Goal: Task Accomplishment & Management: Complete application form

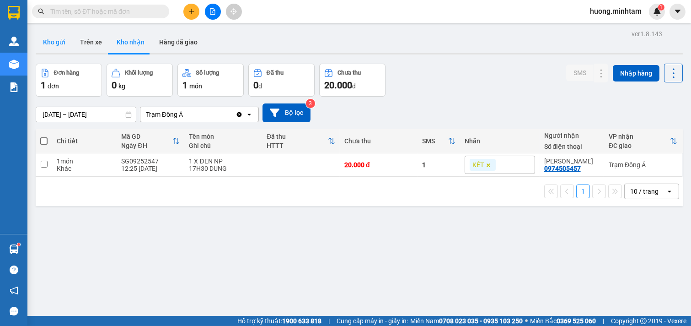
click at [56, 44] on button "Kho gửi" at bounding box center [54, 42] width 37 height 22
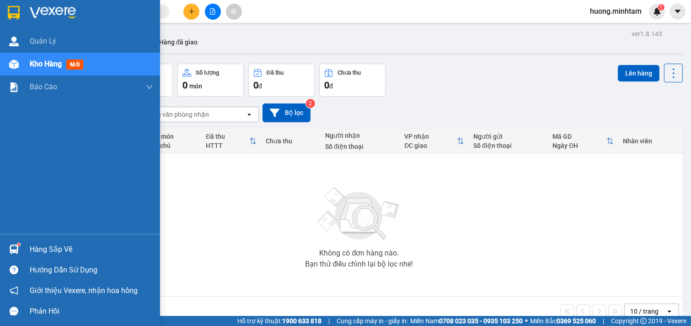
drag, startPoint x: 45, startPoint y: 248, endPoint x: 49, endPoint y: 249, distance: 4.8
click at [49, 249] on div "Hàng sắp về" at bounding box center [92, 250] width 124 height 14
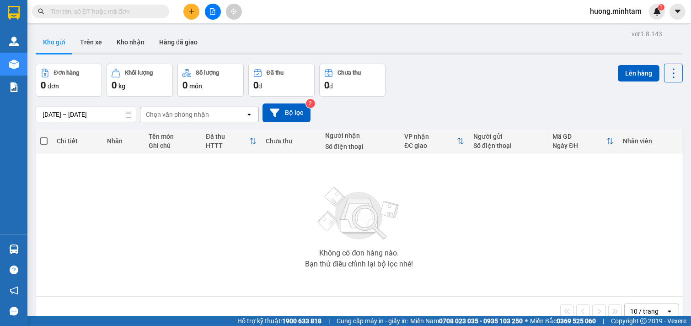
drag, startPoint x: 531, startPoint y: 234, endPoint x: 520, endPoint y: 230, distance: 11.5
click at [528, 234] on section "Kết quả tìm kiếm ( 0 ) Bộ lọc No Data huong.minhtam 1 Quản [PERSON_NAME] hàng m…" at bounding box center [345, 163] width 691 height 326
click at [89, 39] on button "Trên xe" at bounding box center [91, 42] width 37 height 22
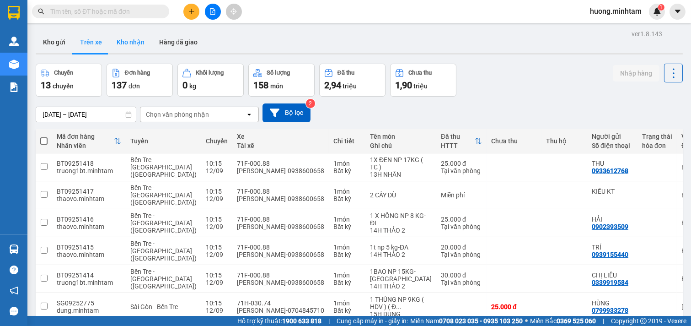
click at [133, 43] on button "Kho nhận" at bounding box center [130, 42] width 43 height 22
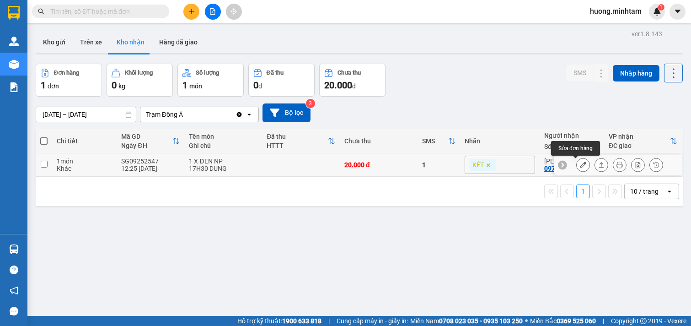
click at [580, 165] on icon at bounding box center [583, 165] width 6 height 6
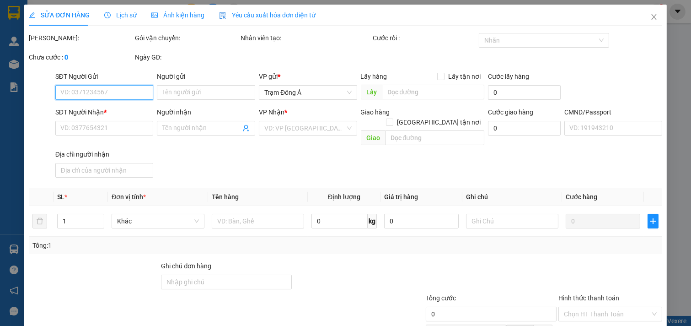
type input "0915345243"
type input "KHIÊM"
type input "0974505457"
type input "[PERSON_NAME]"
type input "20.000"
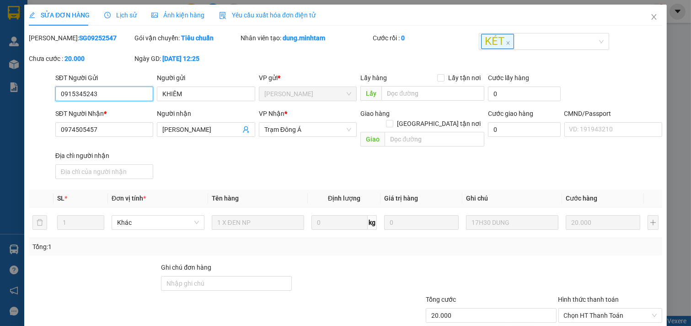
scroll to position [93, 0]
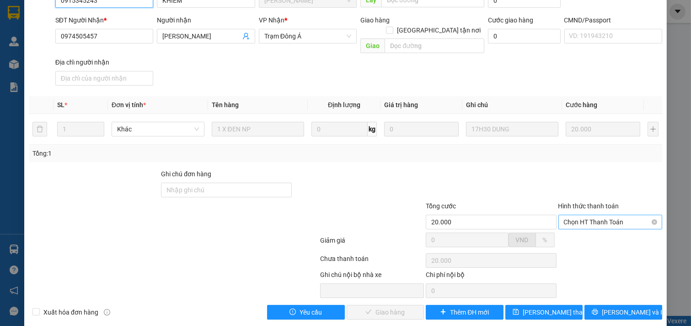
click at [608, 215] on span "Chọn HT Thanh Toán" at bounding box center [610, 222] width 93 height 14
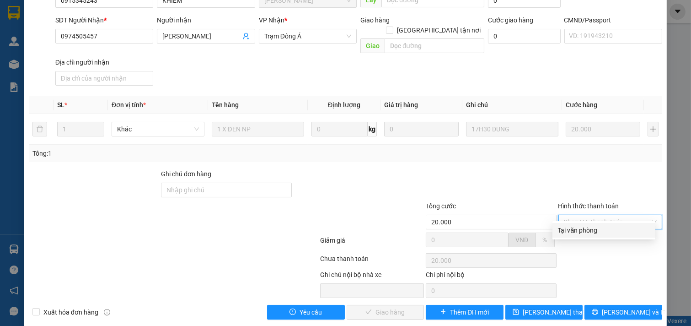
drag, startPoint x: 593, startPoint y: 233, endPoint x: 424, endPoint y: 271, distance: 173.5
click at [588, 233] on div "Tại văn phòng" at bounding box center [604, 230] width 92 height 10
type input "0"
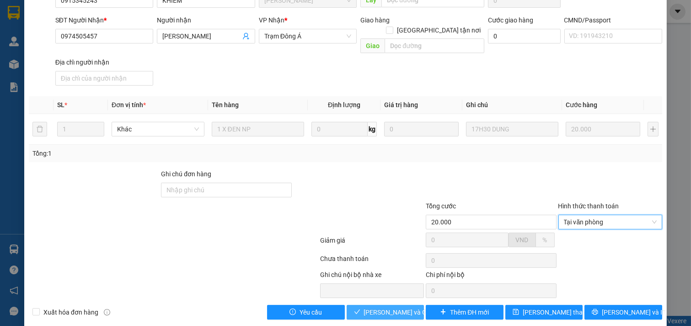
click at [387, 307] on span "[PERSON_NAME] và Giao hàng" at bounding box center [408, 312] width 88 height 10
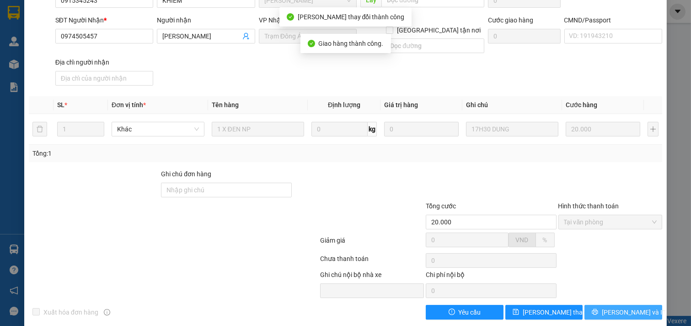
click at [625, 307] on span "[PERSON_NAME] và In" at bounding box center [634, 312] width 64 height 10
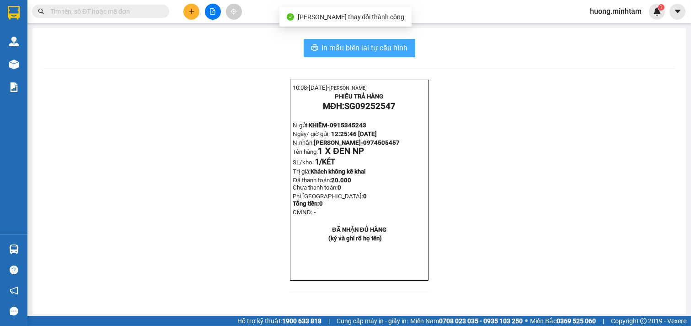
click at [359, 49] on span "In mẫu biên lai tự cấu hình" at bounding box center [365, 47] width 86 height 11
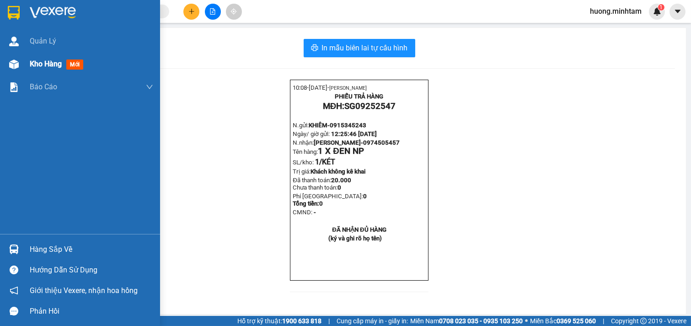
click at [36, 59] on span "Kho hàng" at bounding box center [46, 63] width 32 height 9
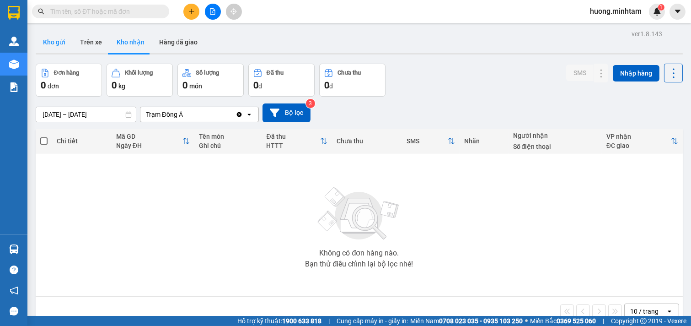
click at [49, 39] on button "Kho gửi" at bounding box center [54, 42] width 37 height 22
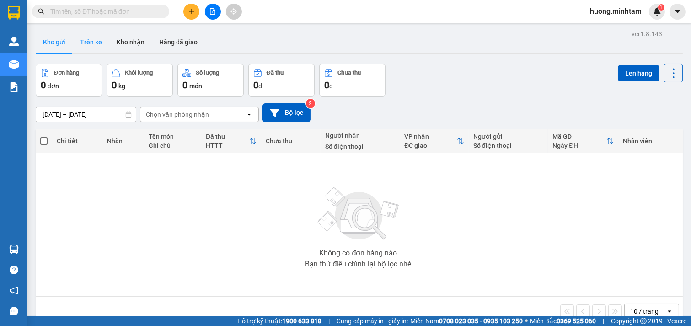
click at [92, 44] on button "Trên xe" at bounding box center [91, 42] width 37 height 22
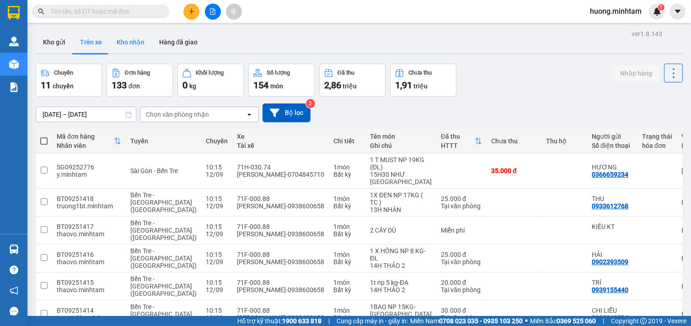
click at [138, 39] on button "Kho nhận" at bounding box center [130, 42] width 43 height 22
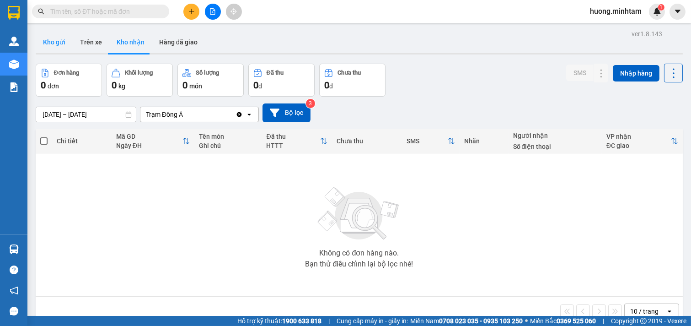
click at [56, 43] on button "Kho gửi" at bounding box center [54, 42] width 37 height 22
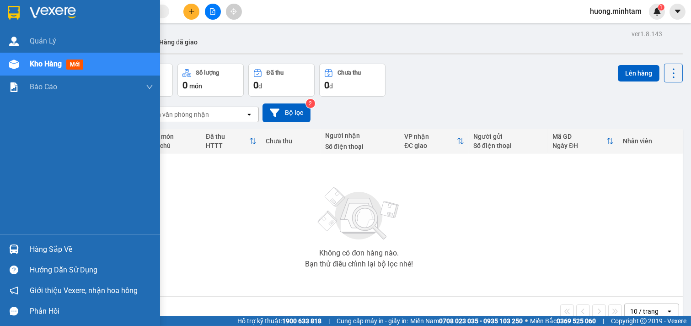
click at [43, 254] on div "Hàng sắp về" at bounding box center [92, 250] width 124 height 14
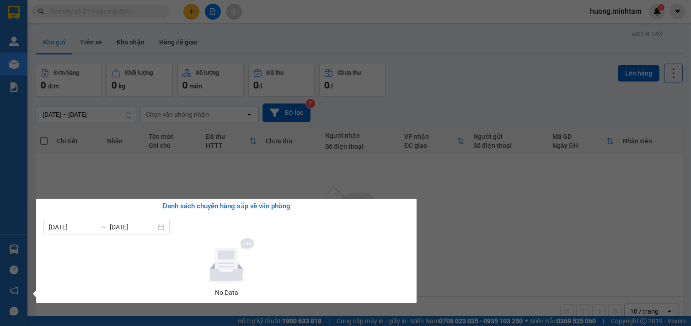
drag, startPoint x: 515, startPoint y: 205, endPoint x: 470, endPoint y: 191, distance: 47.3
click at [515, 209] on section "Kết quả tìm kiếm ( 0 ) Bộ lọc No Data huong.minhtam 1 Quản [PERSON_NAME] hàng m…" at bounding box center [345, 163] width 691 height 326
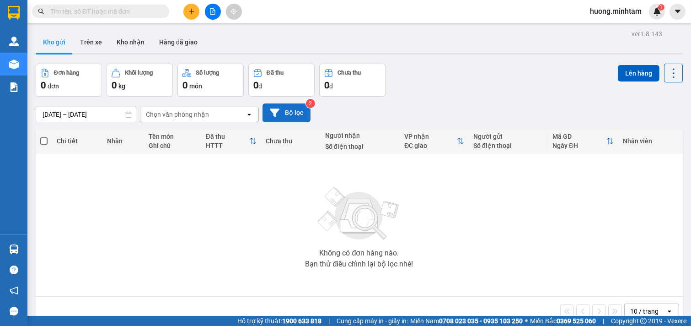
click at [296, 111] on button "Bộ lọc" at bounding box center [287, 112] width 48 height 19
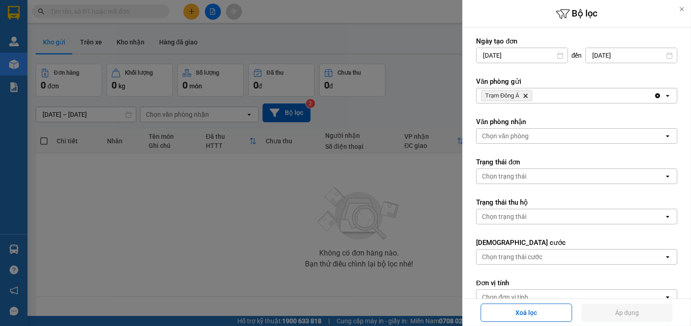
click at [552, 93] on div "Trạm Đông Á Delete" at bounding box center [566, 95] width 178 height 15
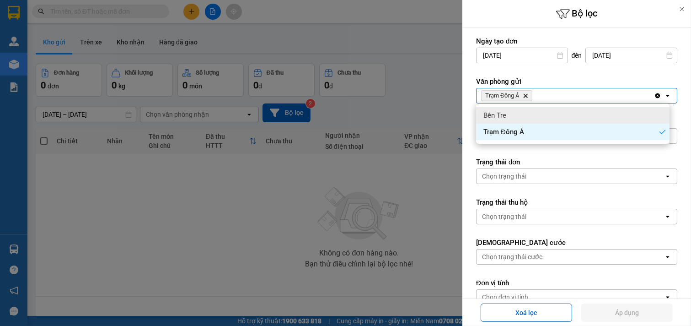
click at [509, 117] on div "Bến Tre" at bounding box center [573, 115] width 194 height 16
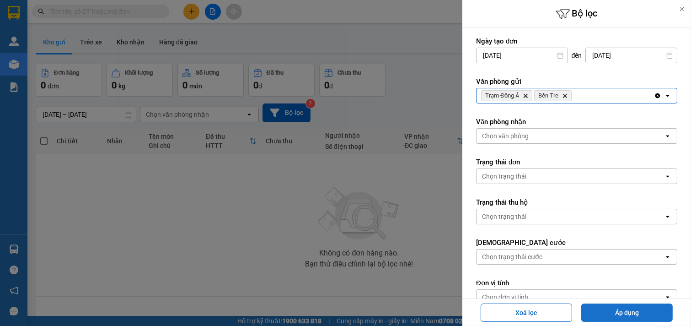
click at [630, 307] on button "Áp dụng" at bounding box center [628, 312] width 92 height 18
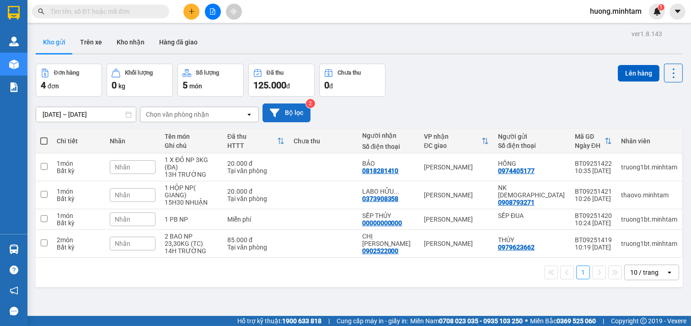
click at [292, 109] on button "Bộ lọc" at bounding box center [287, 112] width 48 height 19
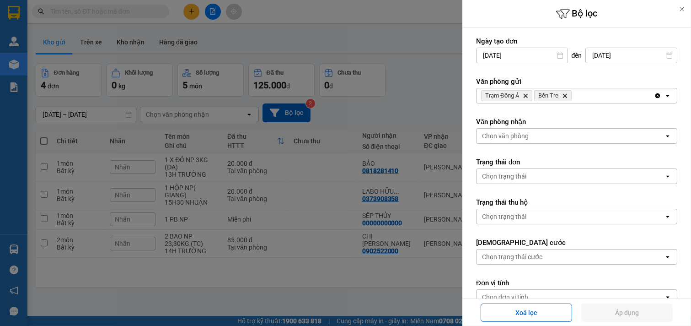
click at [566, 97] on icon "Bến Tre, close by backspace" at bounding box center [565, 96] width 4 height 4
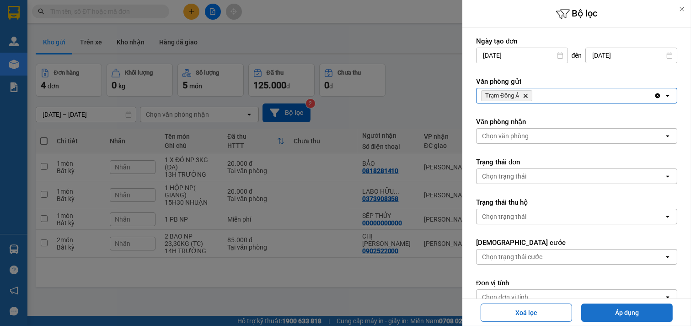
click at [643, 313] on button "Áp dụng" at bounding box center [628, 312] width 92 height 18
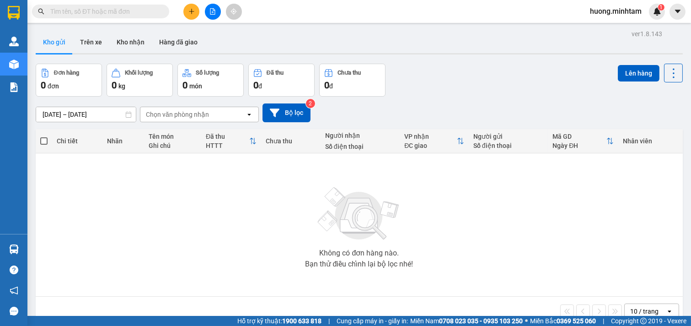
click at [193, 11] on icon "plus" at bounding box center [191, 11] width 5 height 0
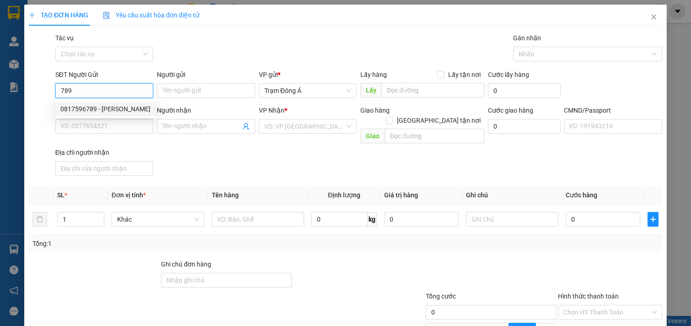
click at [79, 107] on div "0817596789 - [PERSON_NAME]" at bounding box center [105, 109] width 90 height 10
type input "0817596789"
type input "TUẤN ANH"
type input "0985413171"
type input "BÀ CHÍN"
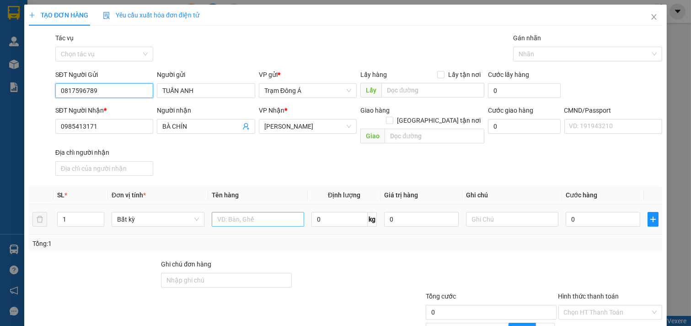
type input "0817596789"
click at [227, 212] on input "text" at bounding box center [258, 219] width 93 height 15
type input "1KT MUS 32KG NP"
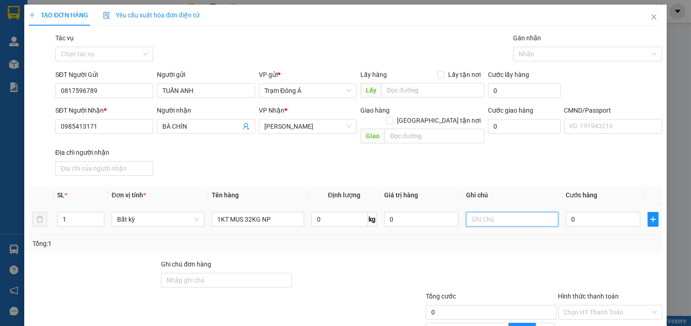
click at [498, 212] on input "text" at bounding box center [512, 219] width 93 height 15
type input "HUONG CK"
type input "5"
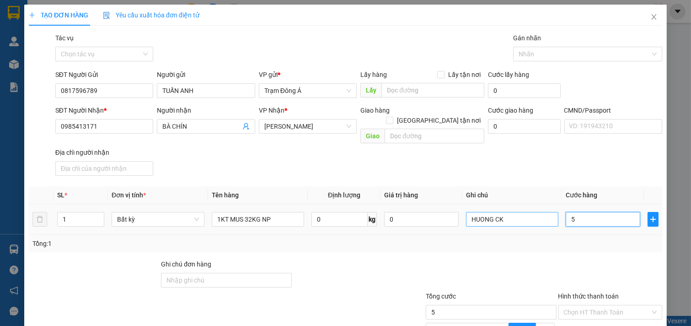
type input "50"
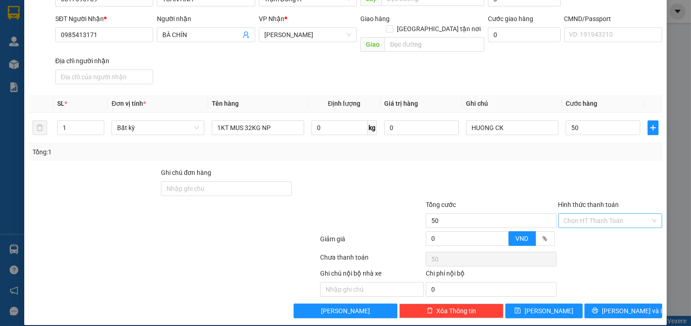
click at [596, 214] on input "Hình thức thanh toán" at bounding box center [607, 221] width 87 height 14
type input "50.000"
click at [593, 233] on div "Tại văn phòng" at bounding box center [604, 229] width 92 height 10
type input "0"
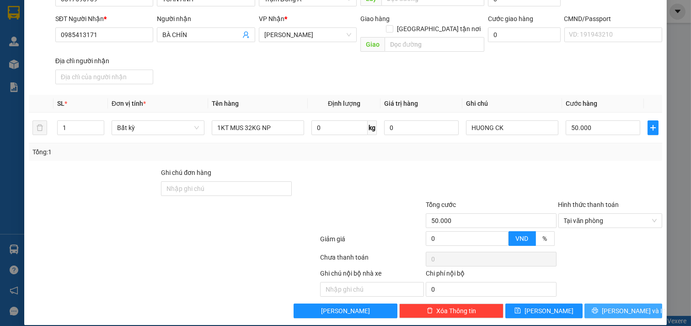
click at [636, 303] on button "[PERSON_NAME] và In" at bounding box center [624, 310] width 78 height 15
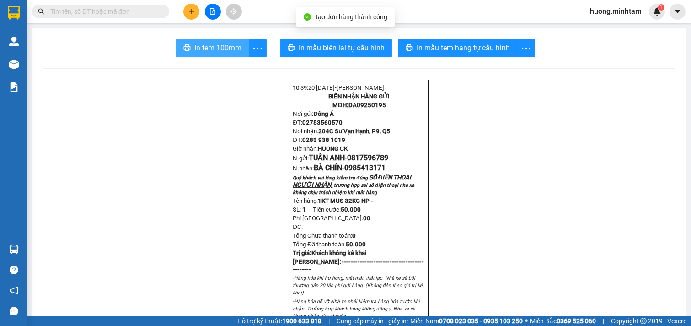
click at [200, 46] on span "In tem 100mm" at bounding box center [217, 47] width 47 height 11
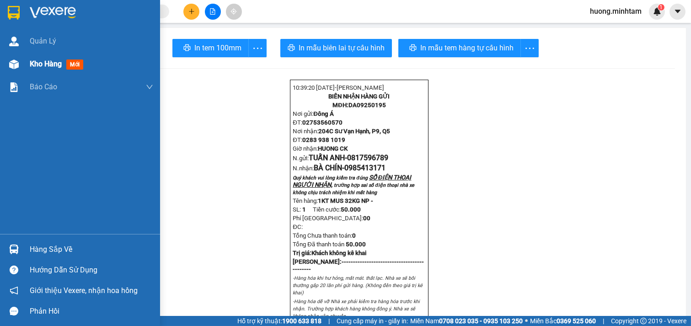
click at [62, 65] on span "Kho hàng" at bounding box center [46, 63] width 32 height 9
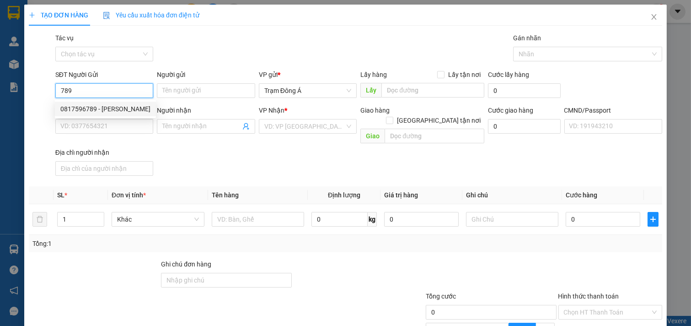
click at [92, 110] on div "0817596789 - [PERSON_NAME]" at bounding box center [105, 109] width 90 height 10
type input "0817596789"
type input "TUẤN ANH"
type input "0985413171"
type input "BÀ CHÍN"
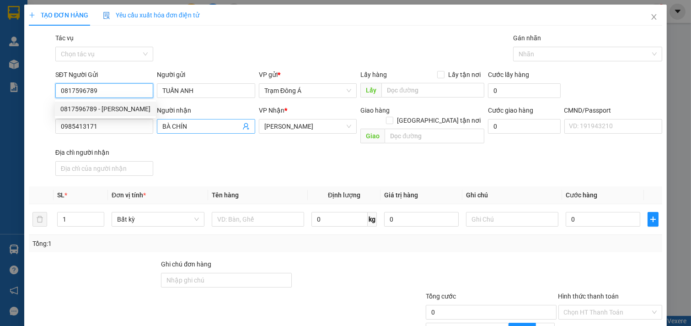
type input "0817596789"
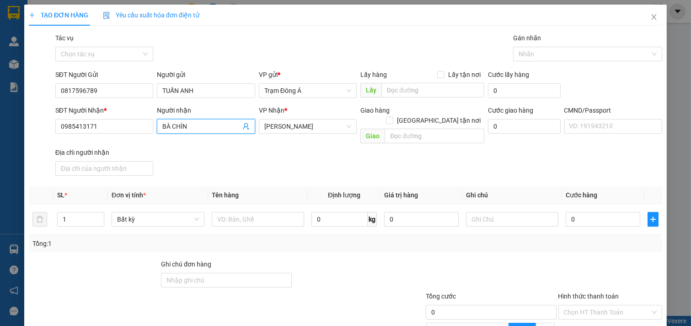
click at [245, 124] on icon "user-add" at bounding box center [246, 126] width 7 height 7
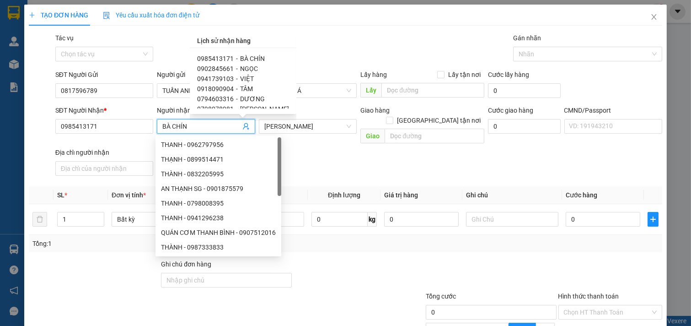
click at [225, 70] on span "0902845661" at bounding box center [215, 68] width 37 height 7
type input "0902845661"
type input "NGỌC"
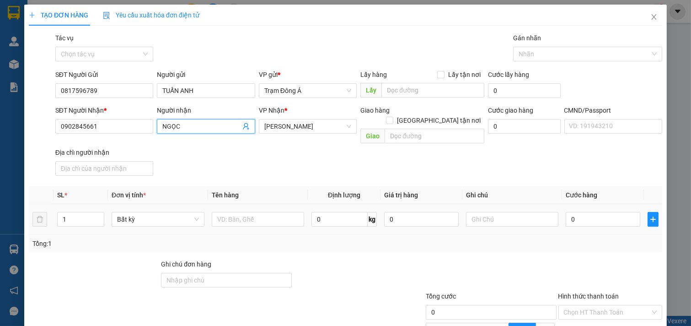
drag, startPoint x: 80, startPoint y: 211, endPoint x: 0, endPoint y: 202, distance: 80.6
click at [0, 202] on div "TẠO ĐƠN HÀNG Yêu cầu xuất hóa đơn điện tử Transit Pickup Surcharge Ids Transit …" at bounding box center [345, 163] width 691 height 326
type input "2"
click at [229, 212] on input "text" at bounding box center [258, 219] width 93 height 15
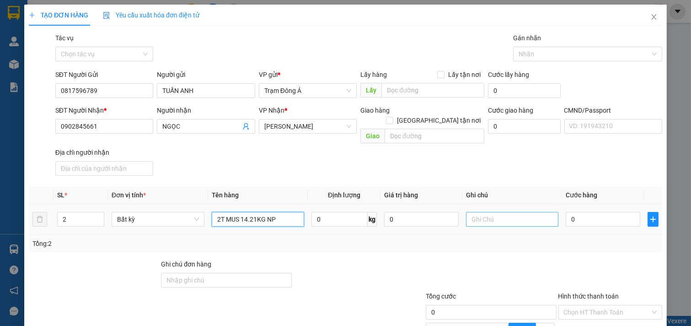
type input "2T MUS 14.21KG NP"
click at [500, 212] on input "text" at bounding box center [512, 219] width 93 height 15
type input "HUONG"
type input "7"
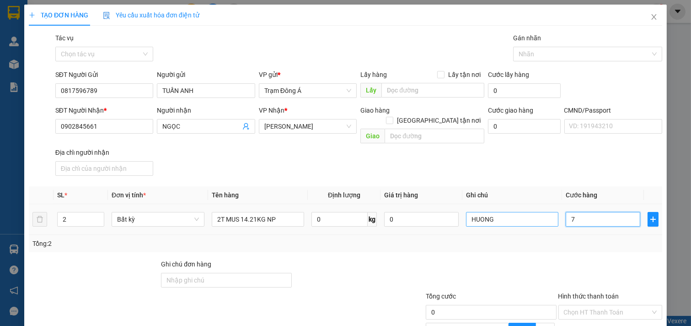
type input "7"
type input "70"
type input "70.000"
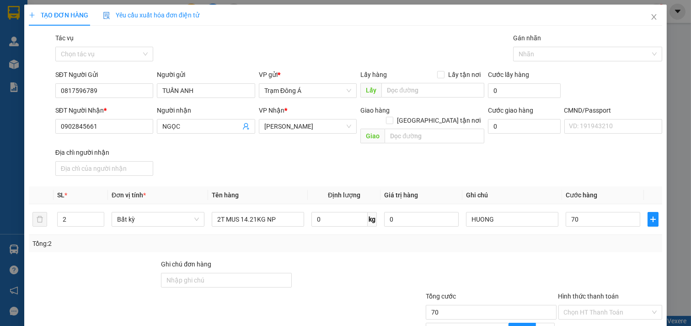
type input "70.000"
drag, startPoint x: 636, startPoint y: 297, endPoint x: 620, endPoint y: 270, distance: 30.6
click at [632, 289] on div "Transit Pickup Surcharge Ids Transit Deliver Surcharge Ids Transit Deliver Surc…" at bounding box center [346, 221] width 634 height 377
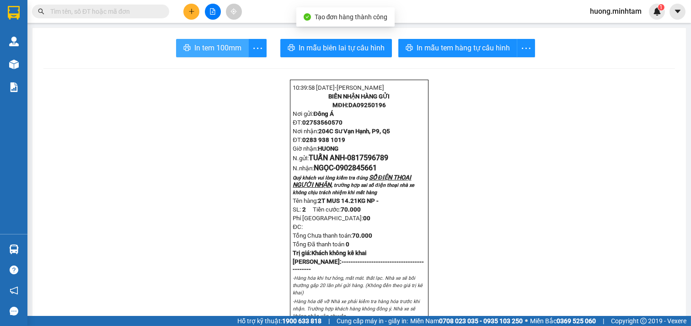
click at [227, 46] on span "In tem 100mm" at bounding box center [217, 47] width 47 height 11
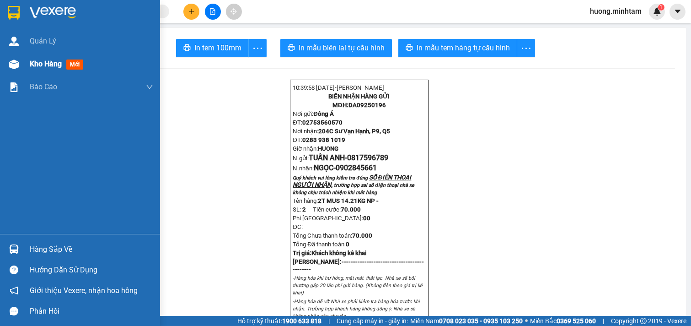
click at [60, 63] on span "Kho hàng" at bounding box center [46, 63] width 32 height 9
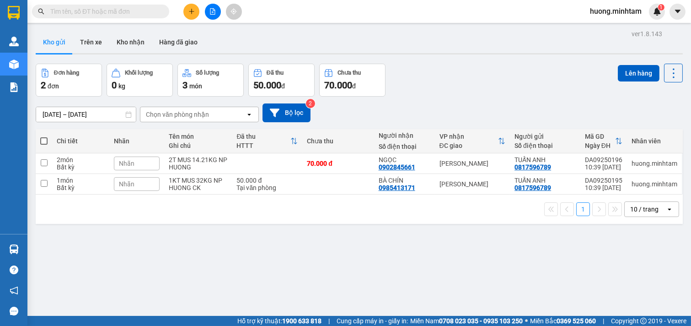
click at [45, 139] on span at bounding box center [43, 140] width 7 height 7
click at [44, 136] on input "checkbox" at bounding box center [44, 136] width 0 height 0
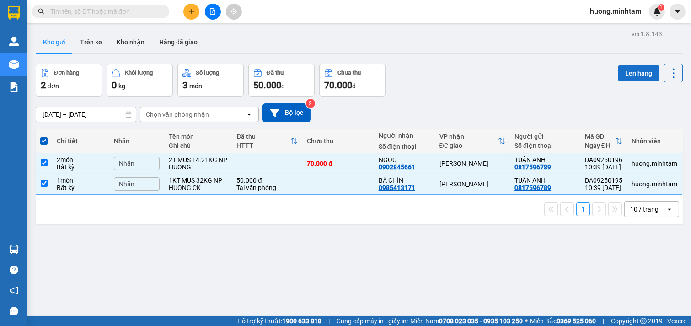
click at [634, 74] on button "Lên hàng" at bounding box center [639, 73] width 42 height 16
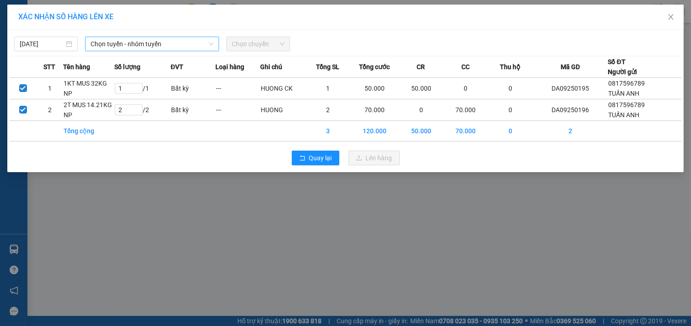
click at [181, 43] on span "Chọn tuyến - nhóm tuyến" at bounding box center [152, 44] width 123 height 14
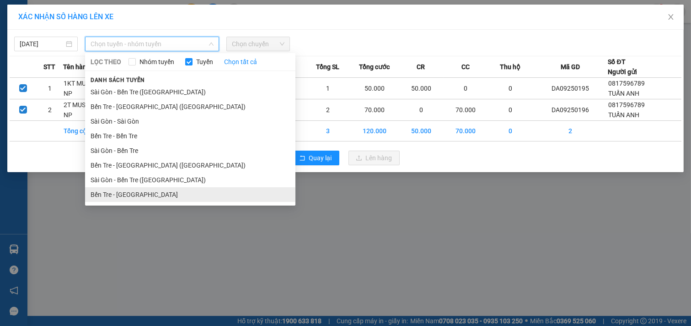
click at [125, 193] on li "Bến Tre - [GEOGRAPHIC_DATA]" at bounding box center [190, 194] width 210 height 15
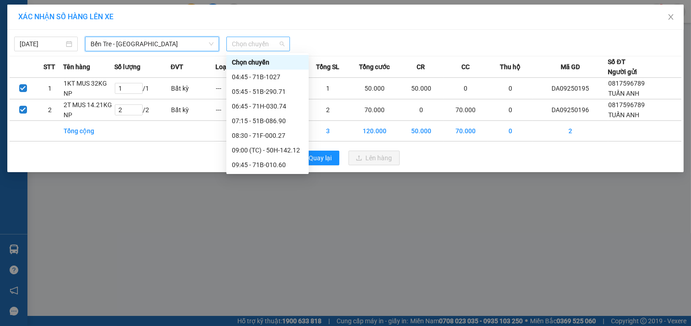
click at [269, 43] on span "Chọn chuyến" at bounding box center [258, 44] width 53 height 14
click at [267, 174] on div "10:45 - 71B-005.61" at bounding box center [267, 179] width 71 height 10
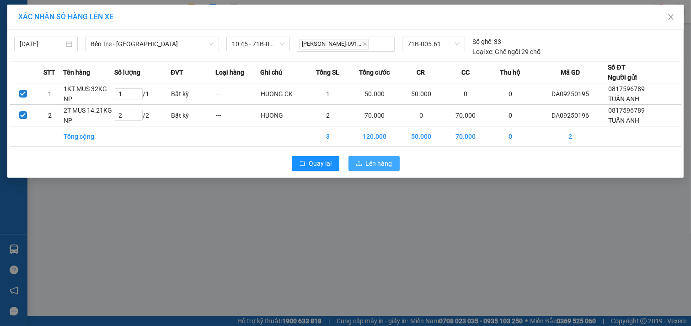
click at [384, 164] on span "Lên hàng" at bounding box center [379, 163] width 27 height 10
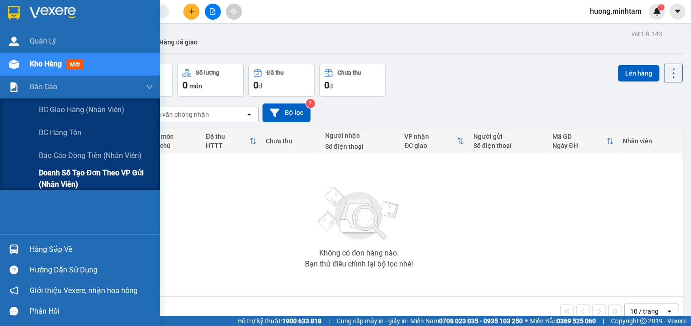
click at [102, 176] on span "Doanh số tạo đơn theo VP gửi (nhân viên)" at bounding box center [96, 178] width 114 height 23
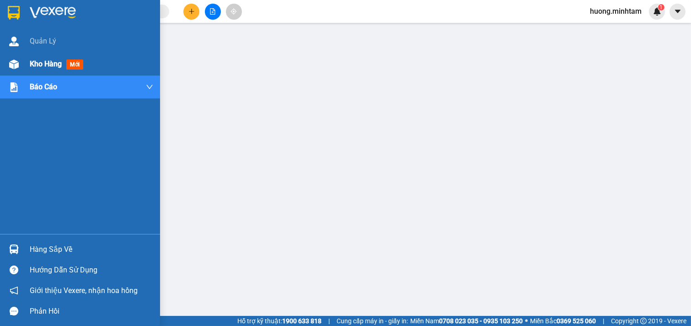
click at [42, 58] on div "Kho hàng mới" at bounding box center [58, 63] width 57 height 11
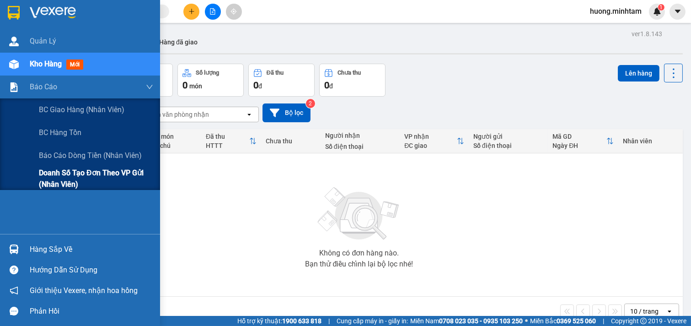
click at [109, 173] on span "Doanh số tạo đơn theo VP gửi (nhân viên)" at bounding box center [96, 178] width 114 height 23
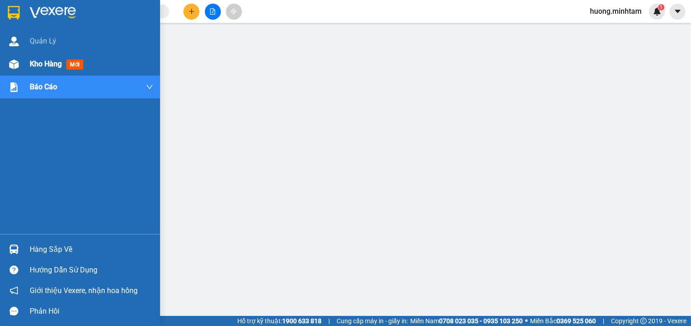
click at [39, 62] on span "Kho hàng" at bounding box center [46, 63] width 32 height 9
